Goal: Navigation & Orientation: Find specific page/section

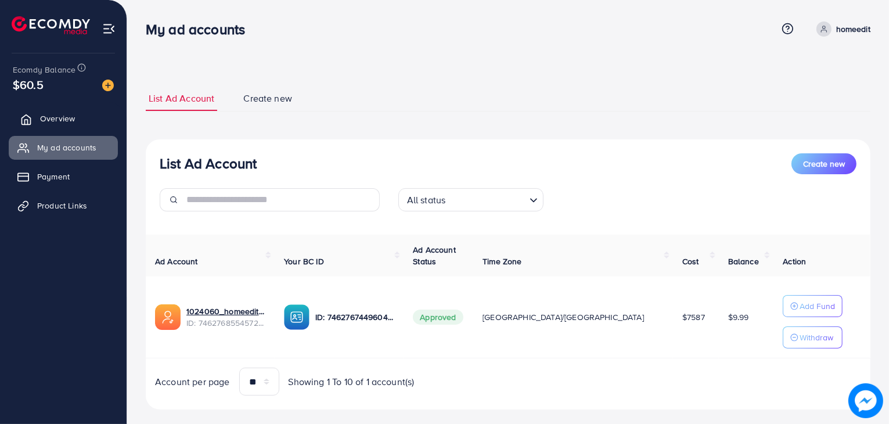
click at [95, 127] on link "Overview" at bounding box center [63, 118] width 109 height 23
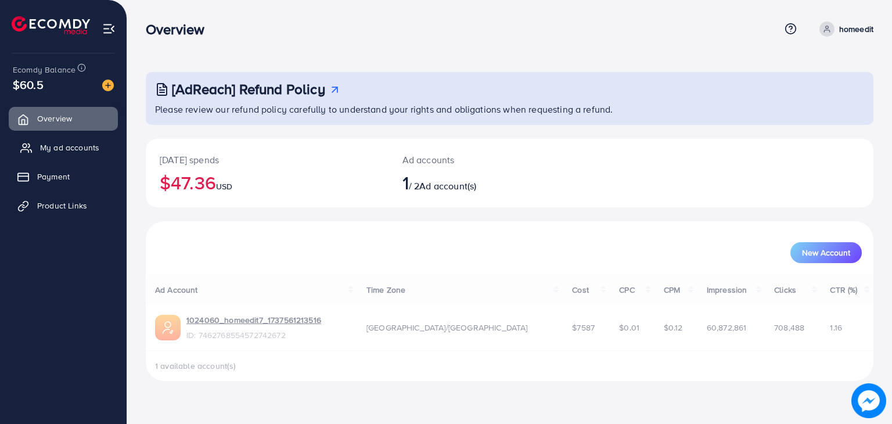
click at [95, 148] on span "My ad accounts" at bounding box center [69, 148] width 59 height 12
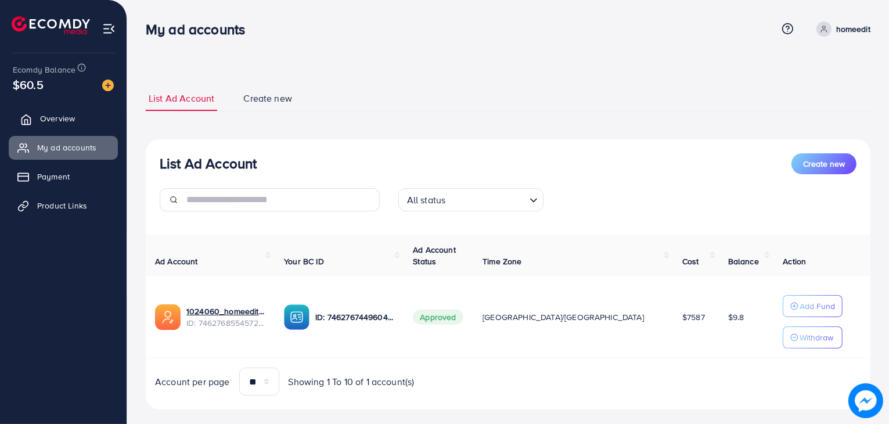
click at [88, 129] on link "Overview" at bounding box center [63, 118] width 109 height 23
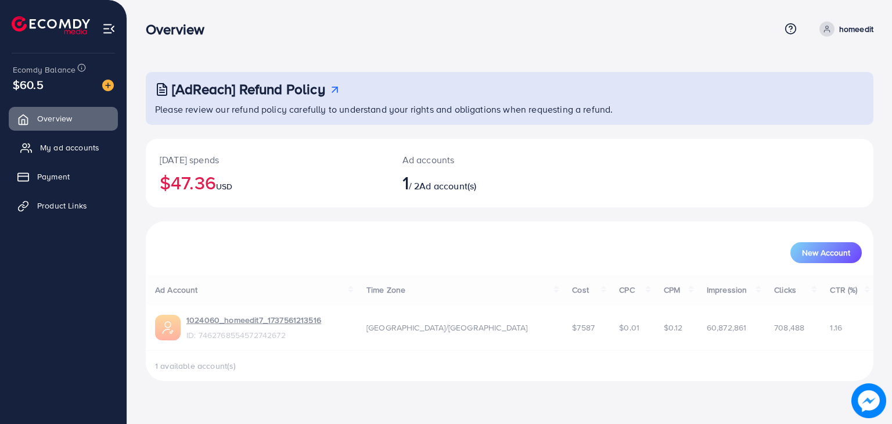
click at [75, 147] on span "My ad accounts" at bounding box center [69, 148] width 59 height 12
